Goal: Task Accomplishment & Management: Manage account settings

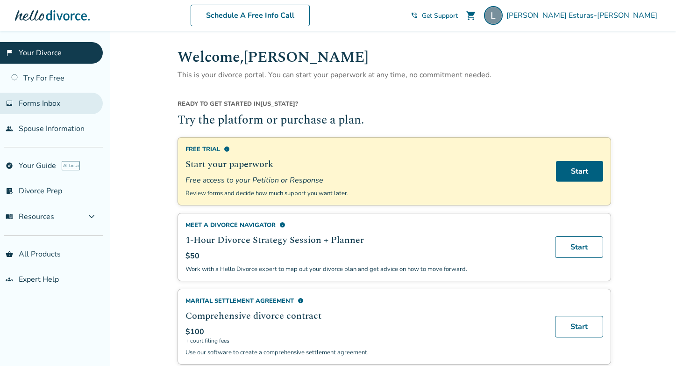
click at [53, 101] on span "Forms Inbox" at bounding box center [40, 103] width 42 height 10
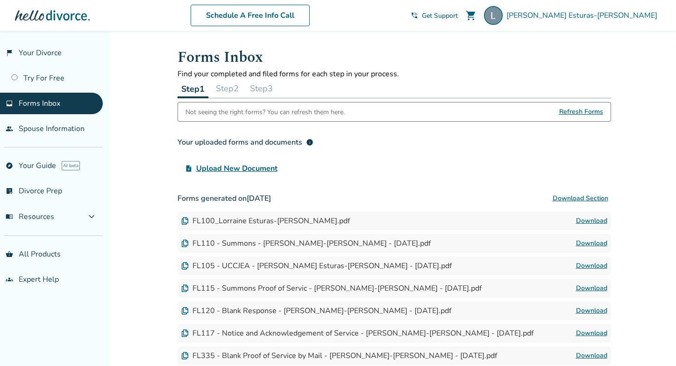
click at [599, 220] on link "Download" at bounding box center [591, 220] width 31 height 11
click at [602, 222] on link "Download" at bounding box center [591, 220] width 31 height 11
click at [580, 198] on button "Download Section" at bounding box center [580, 198] width 61 height 19
click at [559, 198] on button "Download Section" at bounding box center [580, 198] width 61 height 19
click at [238, 87] on button "Step 2" at bounding box center [227, 88] width 30 height 19
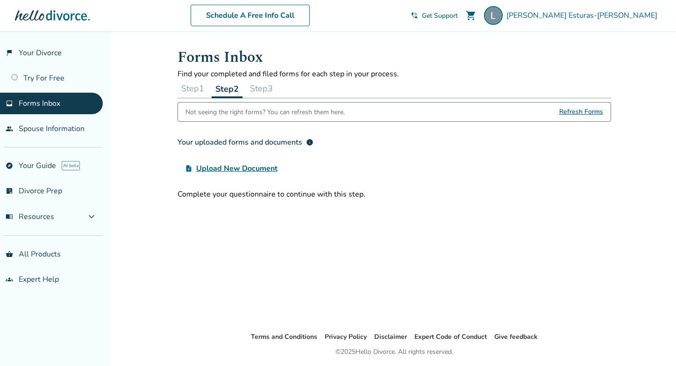
click at [210, 168] on span "Upload New Document" at bounding box center [236, 168] width 81 height 11
click at [0, 0] on input "upload_file Upload New Document" at bounding box center [0, 0] width 0 height 0
click at [197, 92] on button "Step 1" at bounding box center [193, 88] width 30 height 19
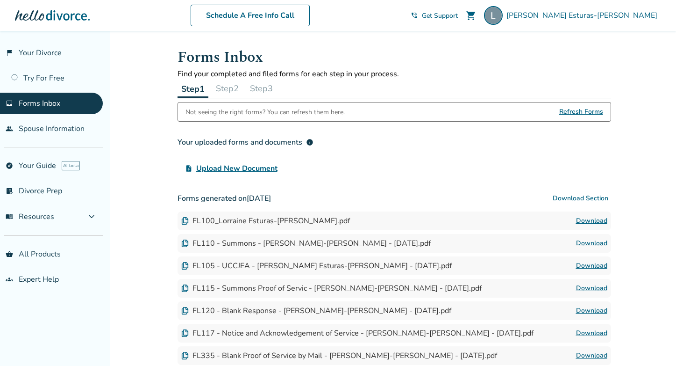
click at [271, 86] on button "Step 3" at bounding box center [261, 88] width 30 height 19
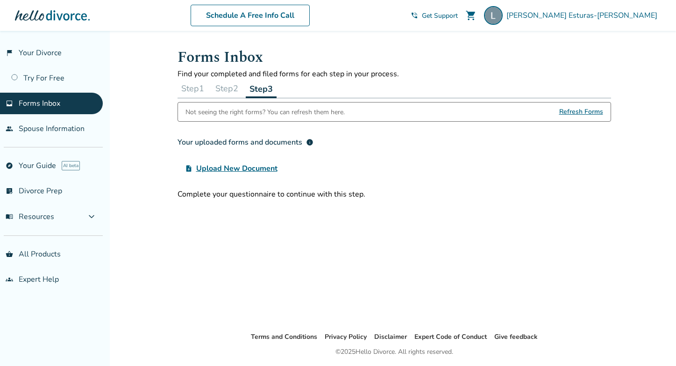
click at [233, 90] on button "Step 2" at bounding box center [227, 88] width 30 height 19
click at [199, 89] on button "Step 1" at bounding box center [193, 88] width 30 height 19
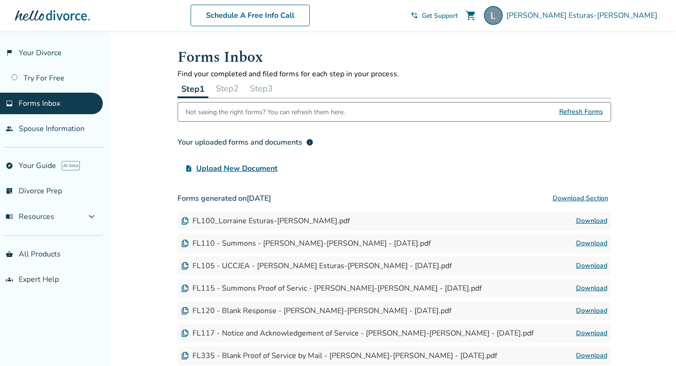
click at [231, 89] on button "Step 2" at bounding box center [227, 88] width 30 height 19
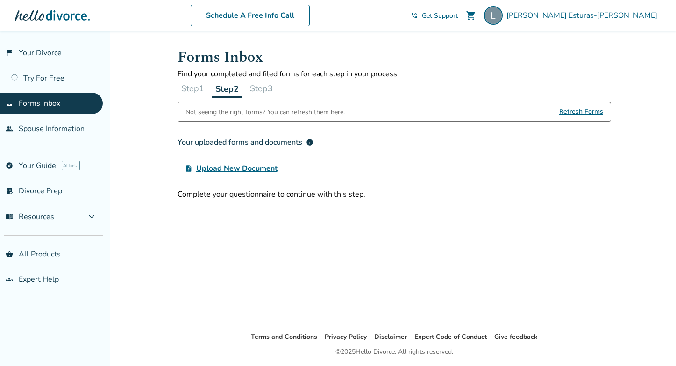
click at [266, 91] on button "Step 3" at bounding box center [261, 88] width 30 height 19
click at [222, 88] on button "Step 2" at bounding box center [227, 88] width 30 height 19
click at [197, 85] on button "Step 1" at bounding box center [193, 88] width 30 height 19
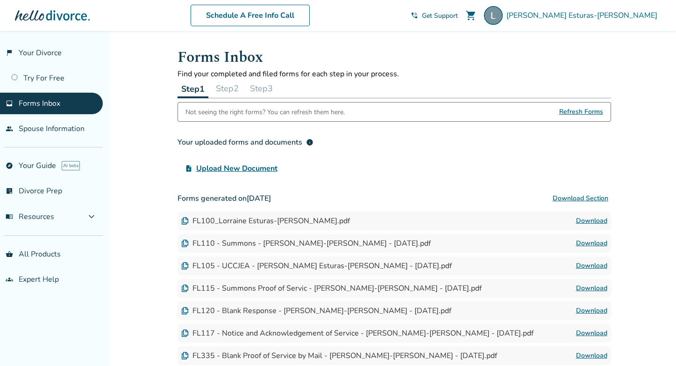
click at [281, 219] on div "FL100_Lorraine Esturas-[PERSON_NAME].pdf" at bounding box center [265, 221] width 169 height 10
click at [186, 221] on img at bounding box center [184, 220] width 7 height 7
click at [218, 220] on div "FL100_Lorraine Esturas-[PERSON_NAME].pdf" at bounding box center [265, 221] width 169 height 10
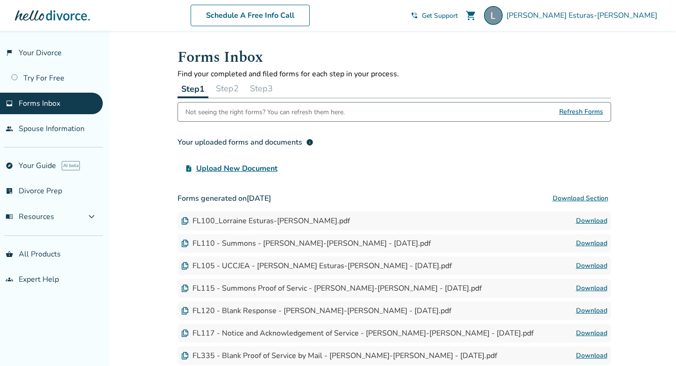
click at [591, 221] on link "Download" at bounding box center [591, 220] width 31 height 11
click at [602, 243] on link "Download" at bounding box center [591, 242] width 31 height 11
click at [594, 265] on link "Download" at bounding box center [591, 265] width 31 height 11
click at [588, 264] on link "Download" at bounding box center [591, 265] width 31 height 11
click at [597, 288] on link "Download" at bounding box center [591, 287] width 31 height 11
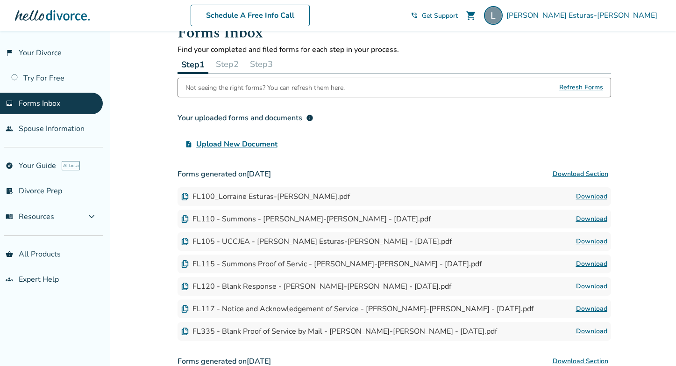
scroll to position [35, 0]
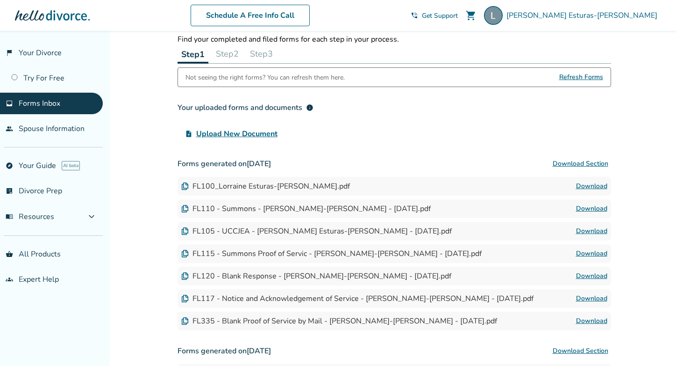
click at [592, 298] on link "Download" at bounding box center [591, 298] width 31 height 11
click at [598, 298] on link "Download" at bounding box center [591, 298] width 31 height 11
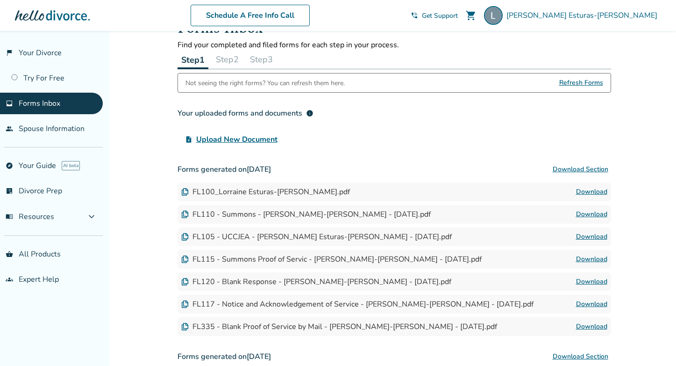
scroll to position [0, 0]
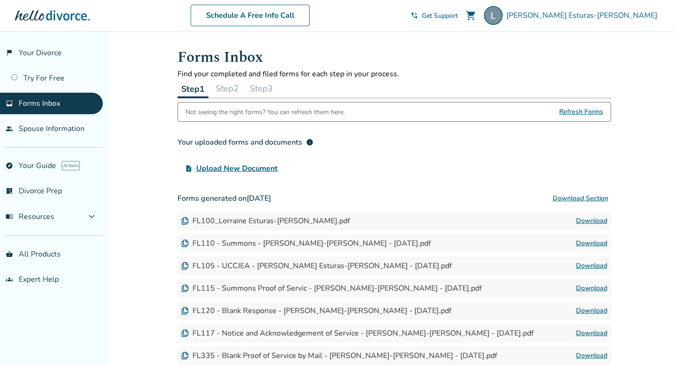
click at [233, 87] on button "Step 2" at bounding box center [227, 88] width 30 height 19
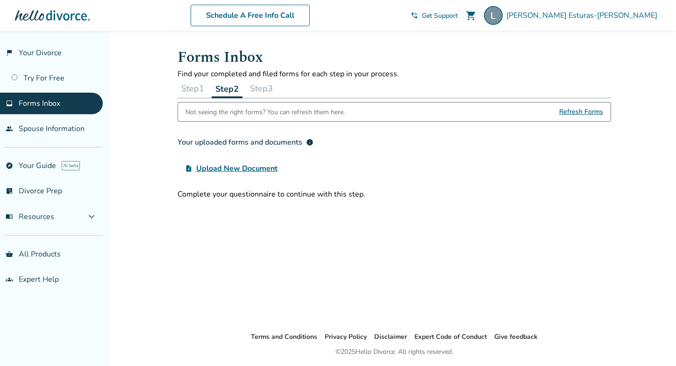
click at [222, 168] on span "Upload New Document" at bounding box center [236, 168] width 81 height 11
click at [0, 0] on input "upload_file Upload New Document" at bounding box center [0, 0] width 0 height 0
click at [89, 213] on span "expand_more" at bounding box center [91, 216] width 11 height 11
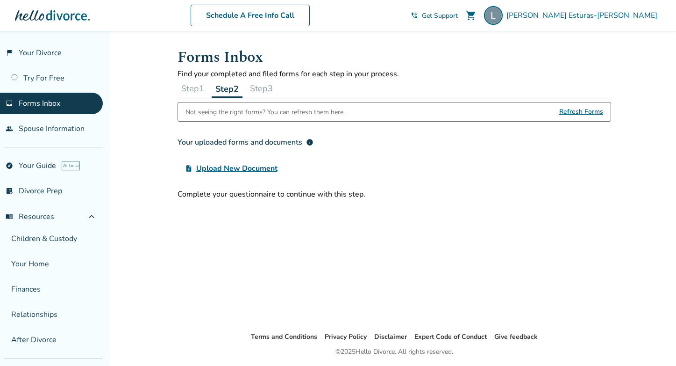
click at [197, 92] on button "Step 1" at bounding box center [193, 88] width 30 height 19
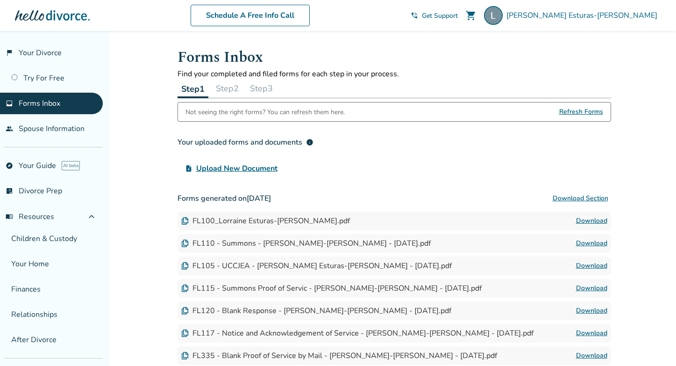
click at [585, 110] on span "Refresh Forms" at bounding box center [582, 111] width 44 height 19
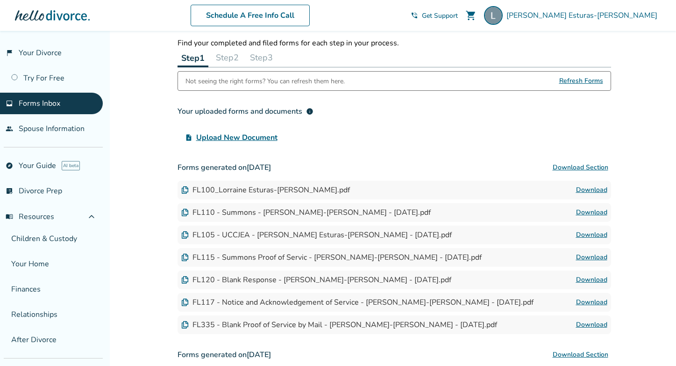
scroll to position [9, 0]
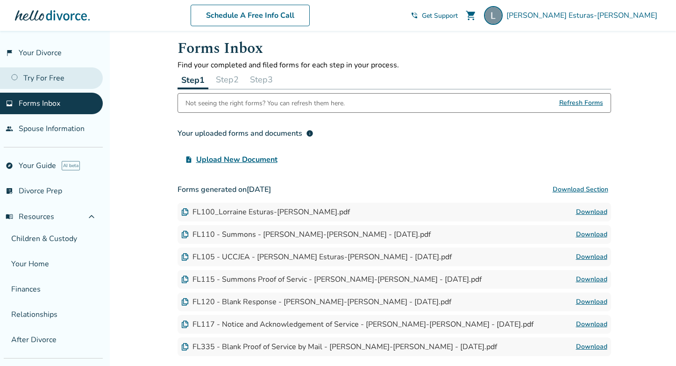
click at [26, 75] on link "Try For Free" at bounding box center [51, 78] width 103 height 22
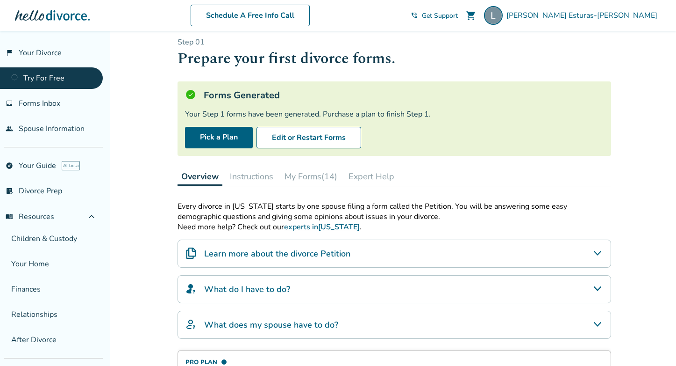
click at [252, 178] on button "Instructions" at bounding box center [251, 176] width 51 height 19
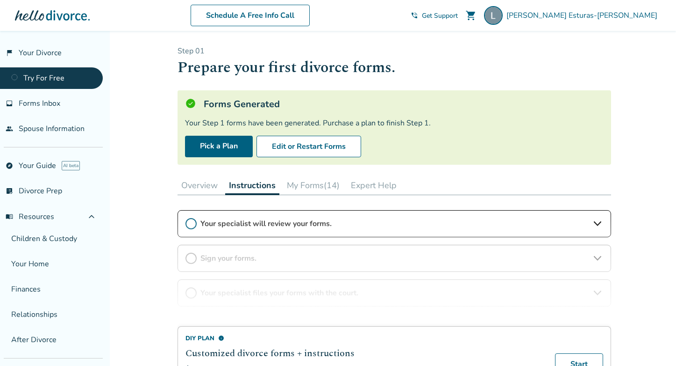
click at [207, 185] on button "Overview" at bounding box center [200, 185] width 44 height 19
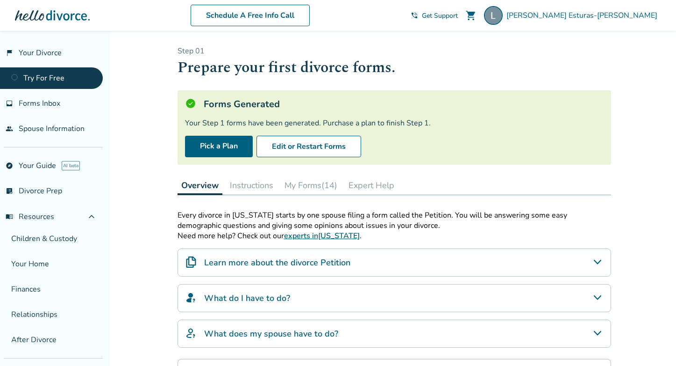
click at [321, 259] on h4 "Learn more about the divorce Petition" at bounding box center [277, 262] width 146 height 12
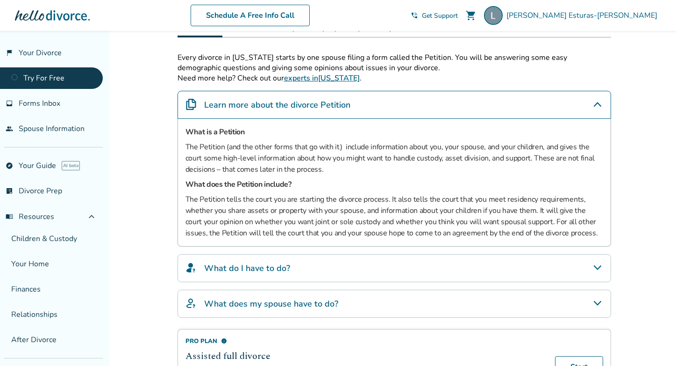
scroll to position [229, 0]
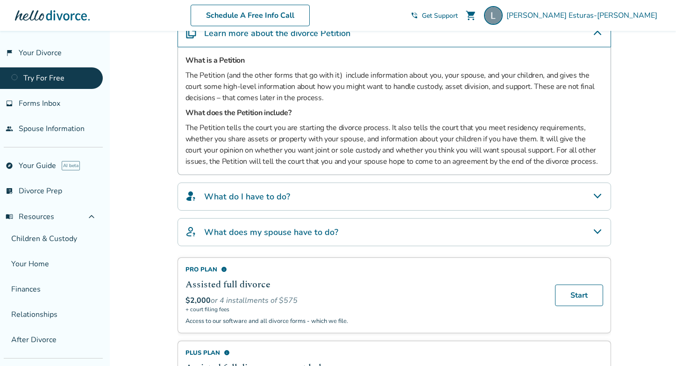
click at [600, 194] on icon "What do I have to do?" at bounding box center [597, 195] width 11 height 11
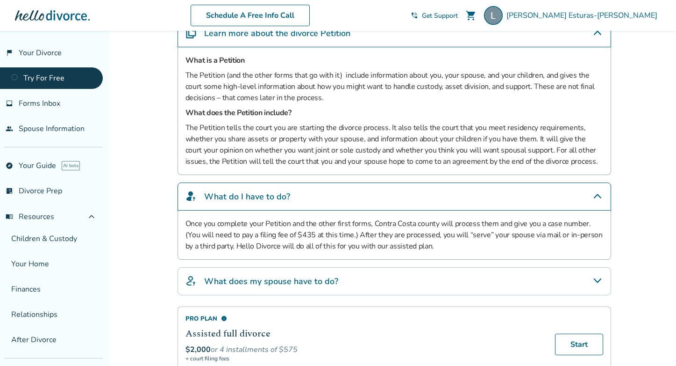
click at [600, 278] on icon "What does my spouse have to do?" at bounding box center [597, 280] width 11 height 11
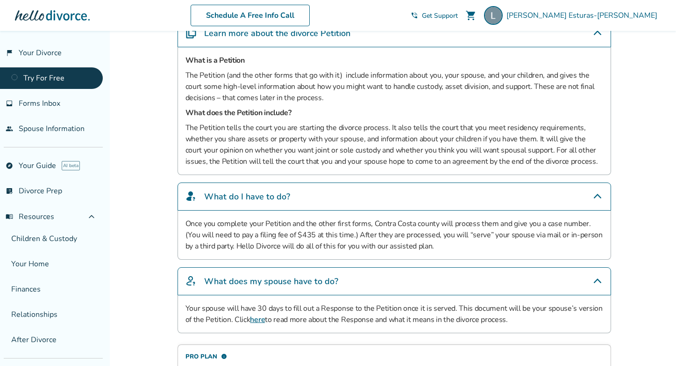
click at [257, 320] on link "here" at bounding box center [257, 319] width 15 height 10
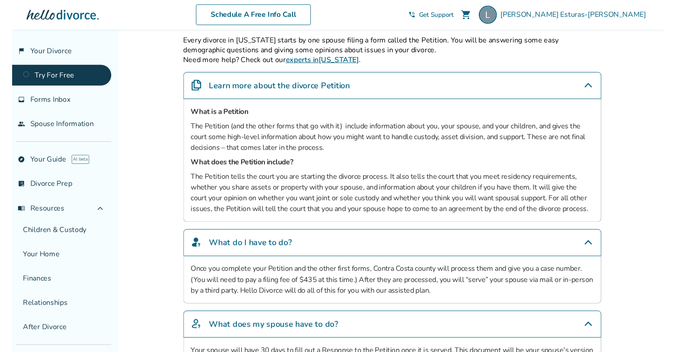
scroll to position [93, 0]
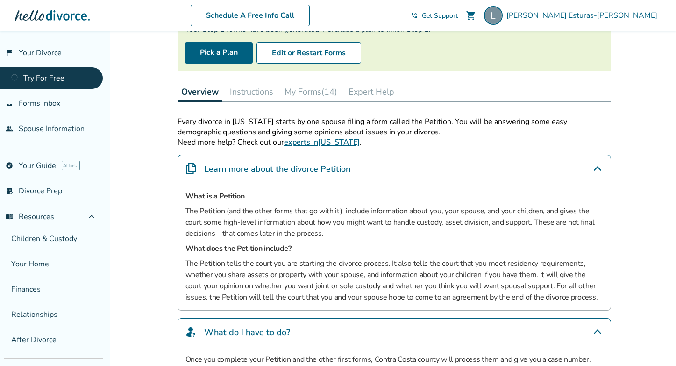
click at [247, 90] on button "Instructions" at bounding box center [251, 91] width 51 height 19
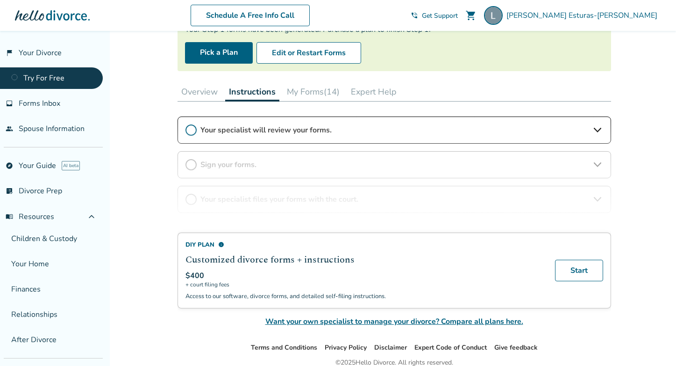
click at [190, 130] on div "DIY Plan info Customized divorce forms + instructions $400 + court filing fees …" at bounding box center [395, 221] width 434 height 210
click at [597, 162] on div "DIY Plan info Customized divorce forms + instructions $400 + court filing fees …" at bounding box center [395, 221] width 434 height 210
drag, startPoint x: 409, startPoint y: 322, endPoint x: 466, endPoint y: 319, distance: 57.1
click at [466, 319] on span "Want your own specialist to manage your divorce? Compare all plans here." at bounding box center [395, 321] width 434 height 11
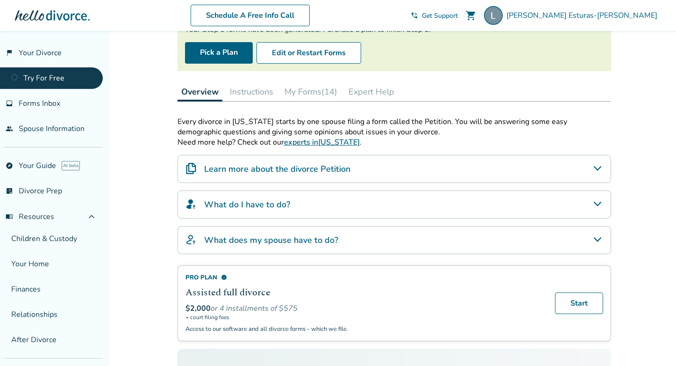
click at [312, 94] on button "My Forms (14)" at bounding box center [311, 91] width 60 height 19
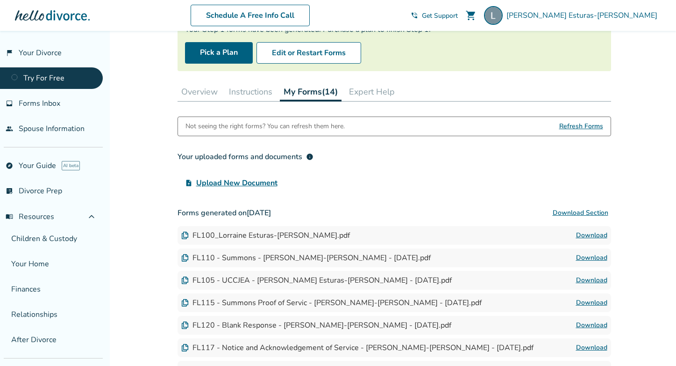
click at [379, 93] on button "Expert Help" at bounding box center [371, 91] width 53 height 19
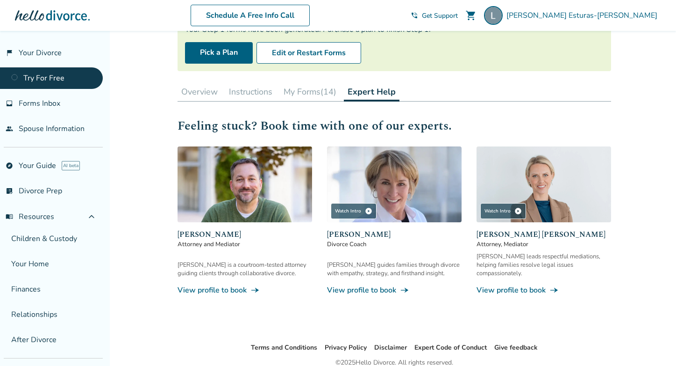
click at [307, 92] on button "My Forms (14)" at bounding box center [310, 91] width 60 height 19
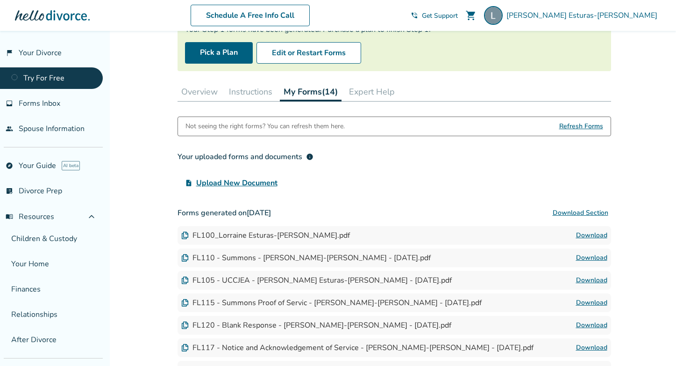
click at [261, 93] on button "Instructions" at bounding box center [250, 91] width 51 height 19
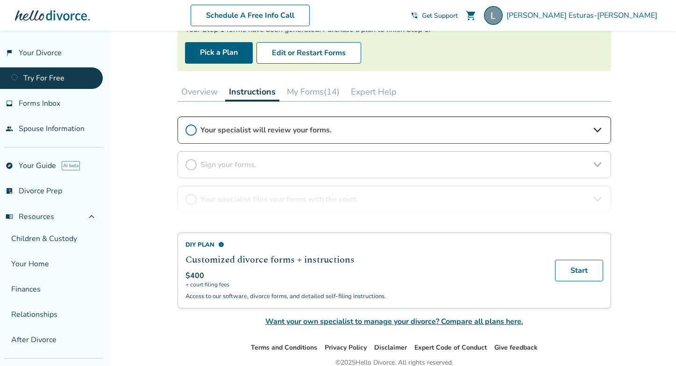
click at [203, 93] on button "Overview" at bounding box center [200, 91] width 44 height 19
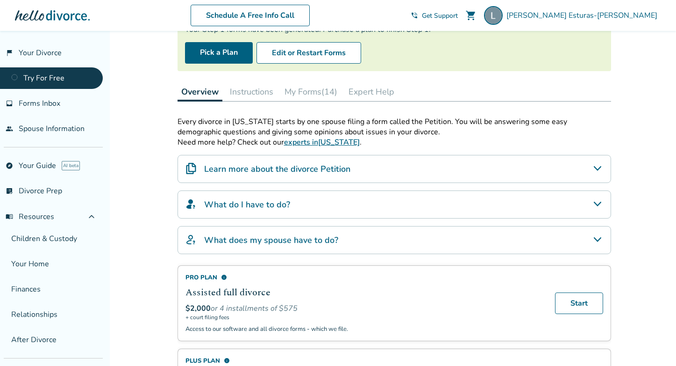
click at [251, 92] on button "Instructions" at bounding box center [251, 91] width 51 height 19
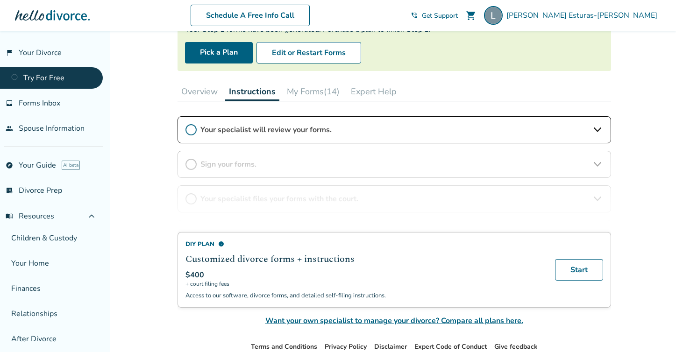
scroll to position [148, 0]
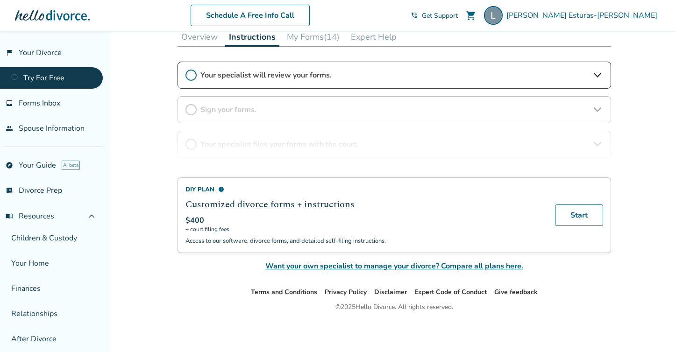
click at [370, 38] on button "Expert Help" at bounding box center [373, 37] width 53 height 19
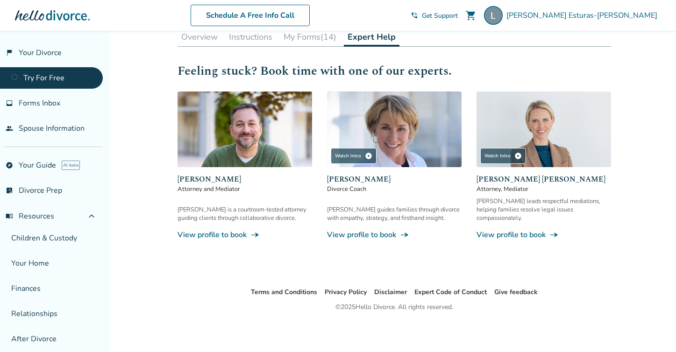
click at [299, 40] on button "My Forms (14)" at bounding box center [310, 37] width 60 height 19
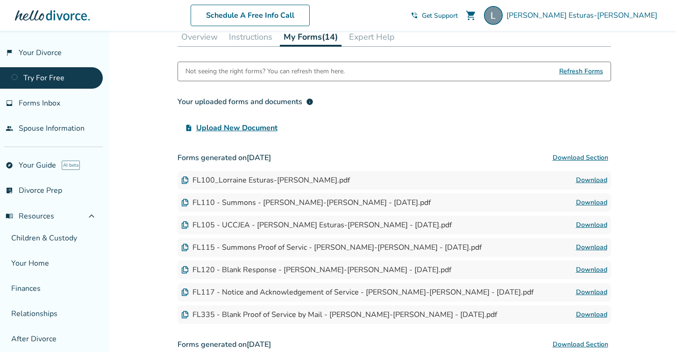
click at [259, 37] on button "Instructions" at bounding box center [250, 37] width 51 height 19
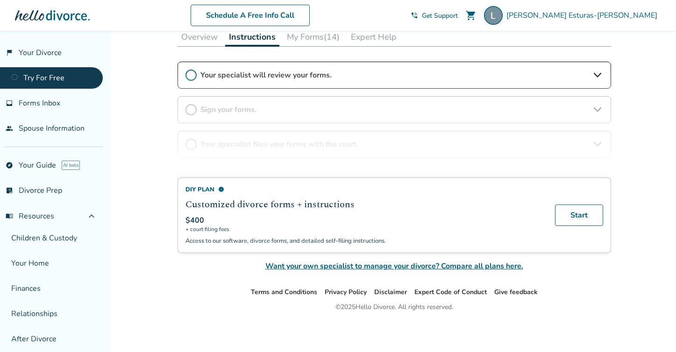
click at [211, 36] on button "Overview" at bounding box center [200, 37] width 44 height 19
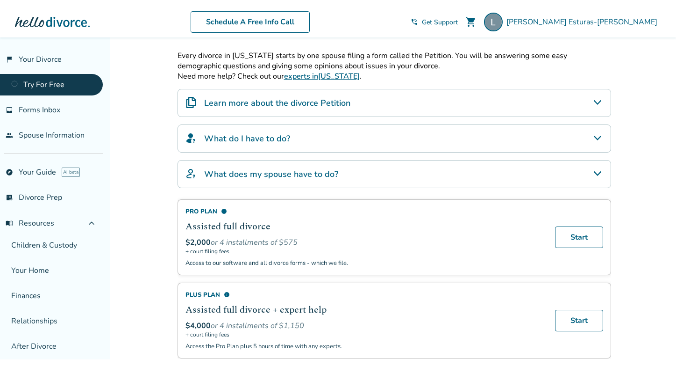
scroll to position [173, 0]
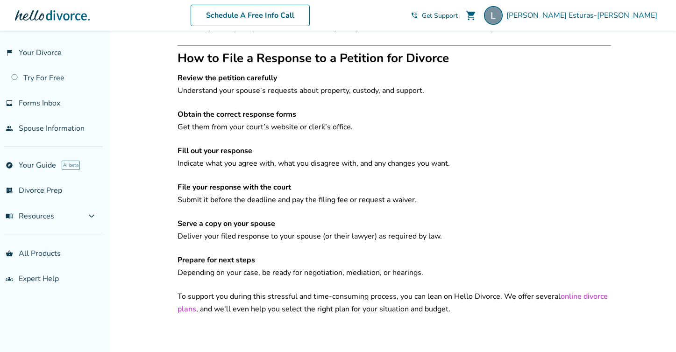
scroll to position [1415, 0]
